Goal: Information Seeking & Learning: Learn about a topic

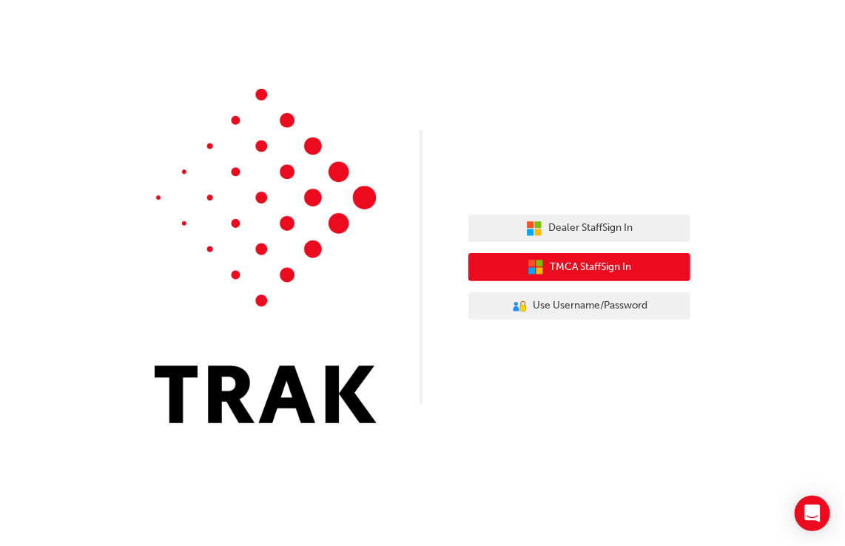
click at [587, 264] on span "TMCA Staff Sign In" at bounding box center [590, 267] width 81 height 17
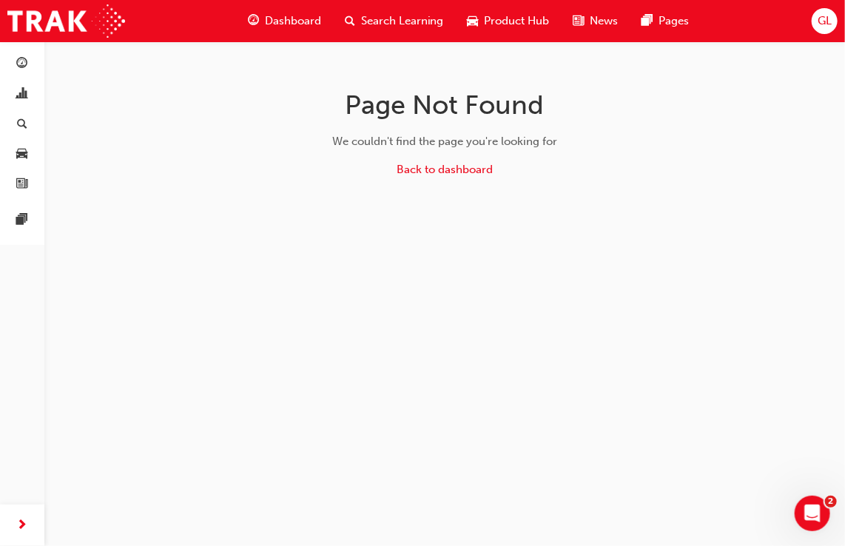
click at [297, 19] on span "Dashboard" at bounding box center [293, 21] width 56 height 17
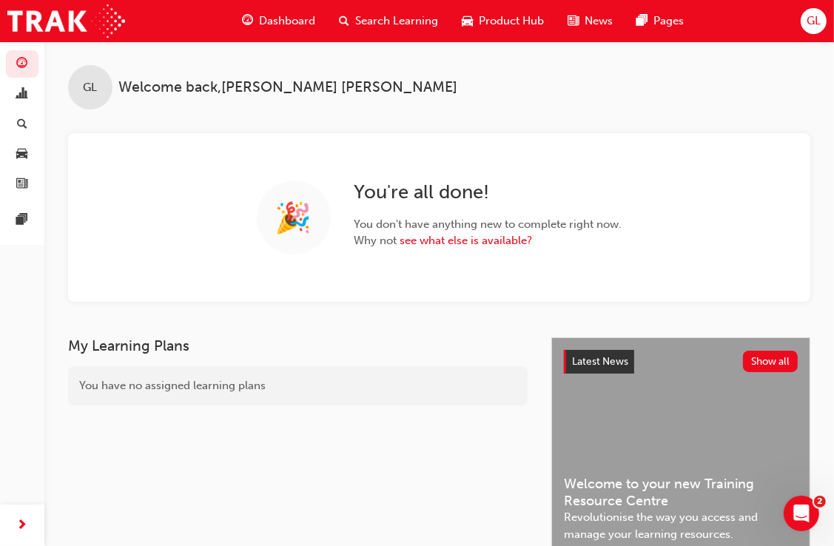
click at [394, 21] on span "Search Learning" at bounding box center [396, 21] width 83 height 17
